Goal: Contribute content: Add original content to the website for others to see

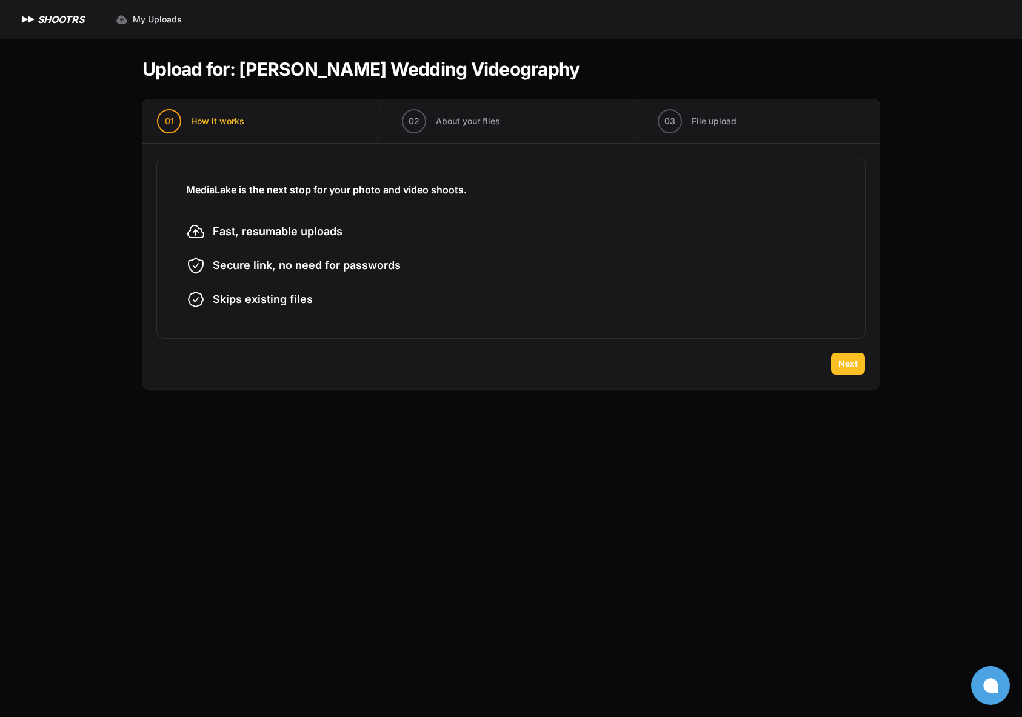
click at [834, 361] on button "Next" at bounding box center [848, 364] width 34 height 22
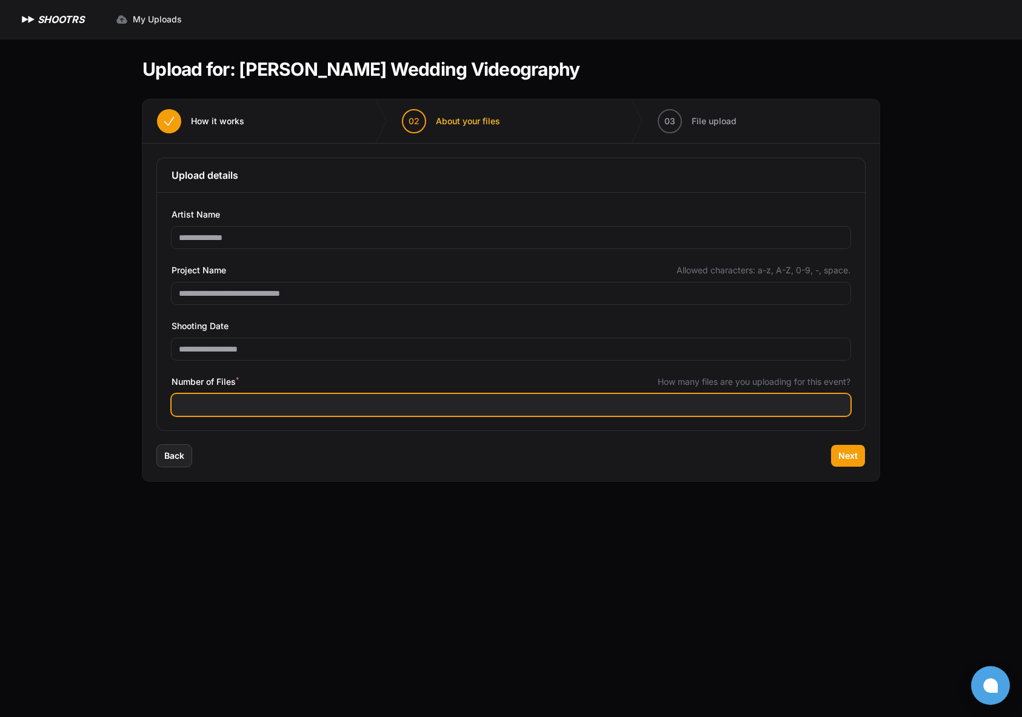
click at [604, 402] on input "Number of Files *" at bounding box center [511, 405] width 679 height 22
type input "***"
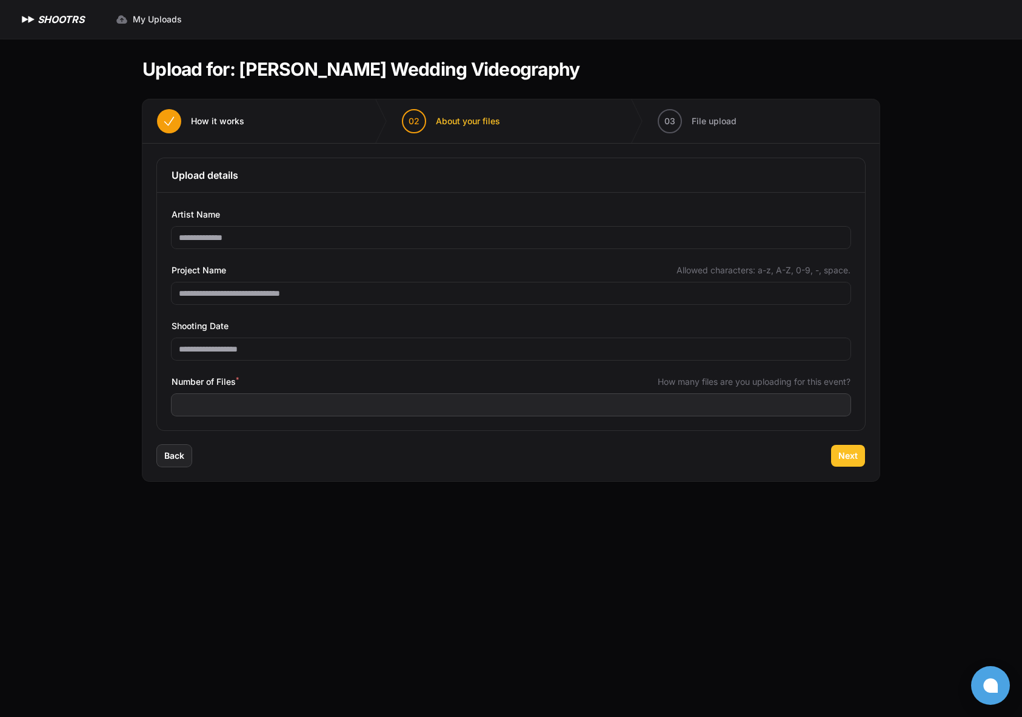
click at [861, 460] on button "Next" at bounding box center [848, 456] width 34 height 22
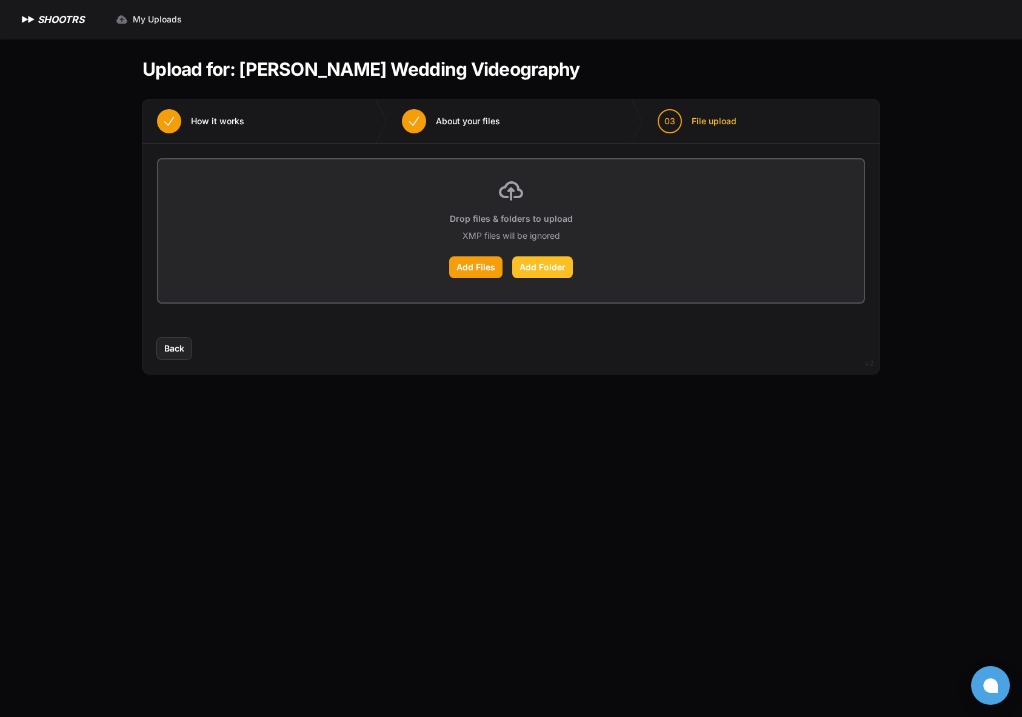
click at [543, 267] on label "Add Folder" at bounding box center [542, 267] width 61 height 22
click at [0, 0] on input "Add Folder" at bounding box center [0, 0] width 0 height 0
